Goal: Ask a question

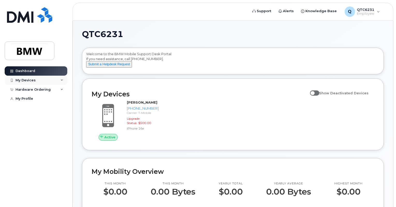
click at [45, 80] on div "My Devices" at bounding box center [36, 80] width 63 height 9
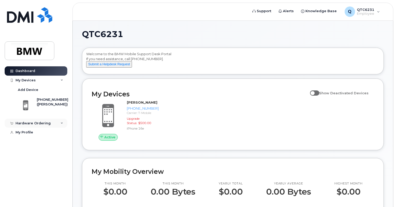
click at [38, 124] on div "Hardware Ordering" at bounding box center [33, 123] width 35 height 4
click at [44, 123] on div "Hardware Ordering" at bounding box center [33, 123] width 35 height 4
click at [55, 83] on div "My Devices" at bounding box center [36, 80] width 63 height 9
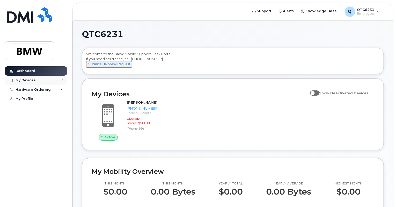
click at [55, 83] on div "My Devices" at bounding box center [36, 80] width 63 height 9
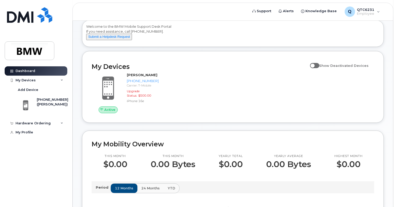
scroll to position [26, 0]
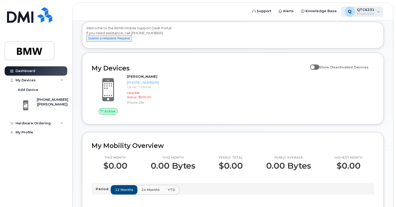
click at [378, 13] on div "Q QTC6231 Employee" at bounding box center [362, 11] width 42 height 10
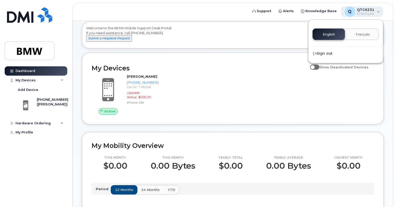
click at [378, 13] on div "Q QTC6231 Employee" at bounding box center [362, 11] width 42 height 10
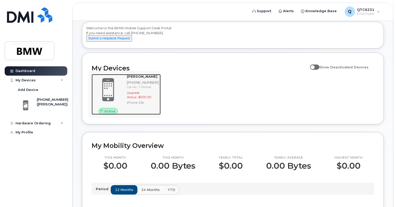
click at [110, 114] on span "Active" at bounding box center [109, 111] width 11 height 5
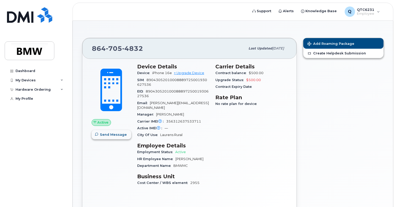
click at [107, 133] on span "Send Message" at bounding box center [113, 134] width 27 height 5
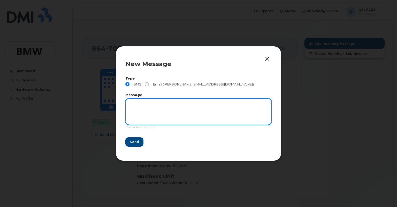
click at [158, 110] on textarea at bounding box center [198, 111] width 146 height 26
type textarea "what is my authentication token??"
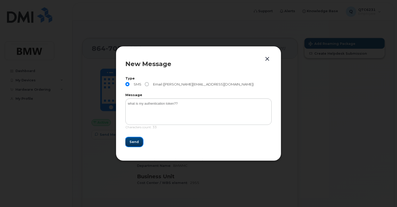
click at [137, 140] on span "Send" at bounding box center [134, 141] width 9 height 5
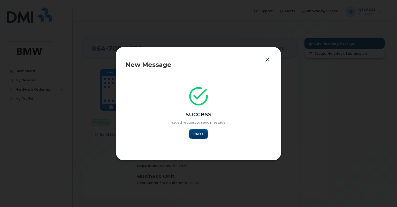
click at [200, 136] on span "Close" at bounding box center [198, 133] width 10 height 5
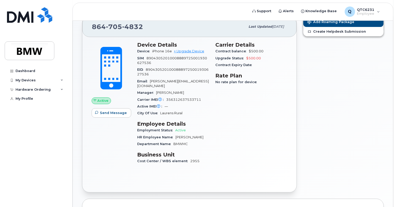
scroll to position [27, 0]
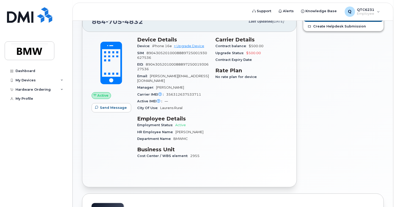
drag, startPoint x: 395, startPoint y: 95, endPoint x: 390, endPoint y: 151, distance: 56.6
click at [390, 151] on body "Support Alerts Knowledge Base Q QTC6231 Employee English Français Sign out Dash…" at bounding box center [198, 144] width 396 height 342
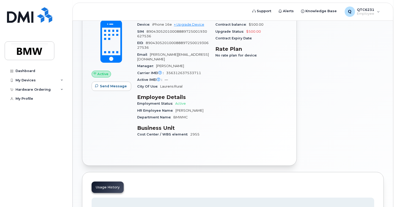
scroll to position [0, 0]
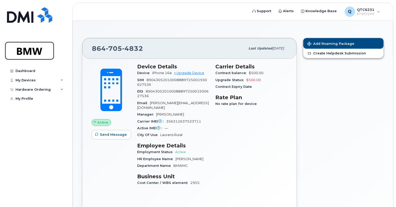
click at [26, 54] on img at bounding box center [30, 50] width 40 height 15
